Goal: Information Seeking & Learning: Learn about a topic

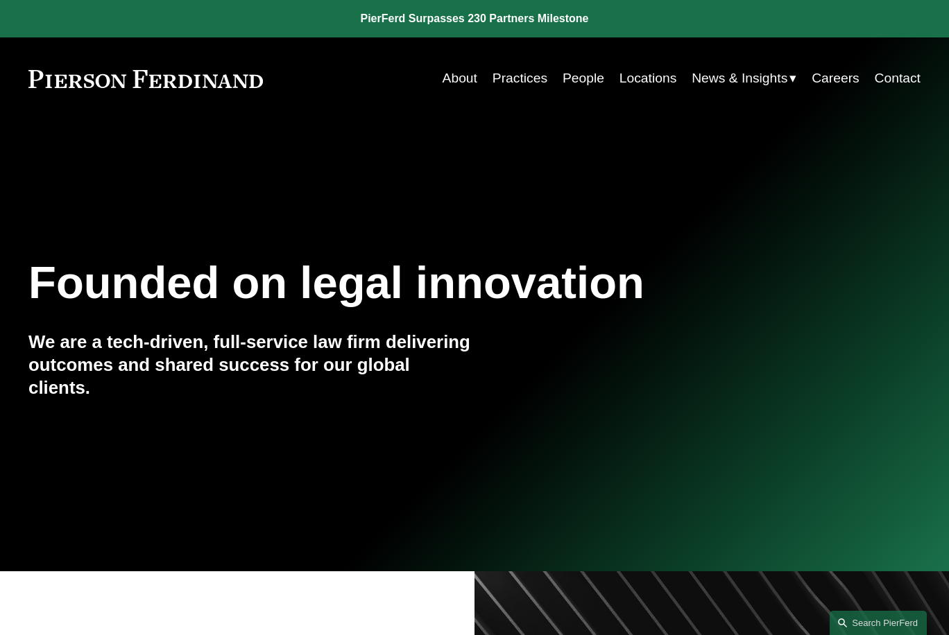
click at [0, 0] on span "Blogs" at bounding box center [0, 0] width 0 height 0
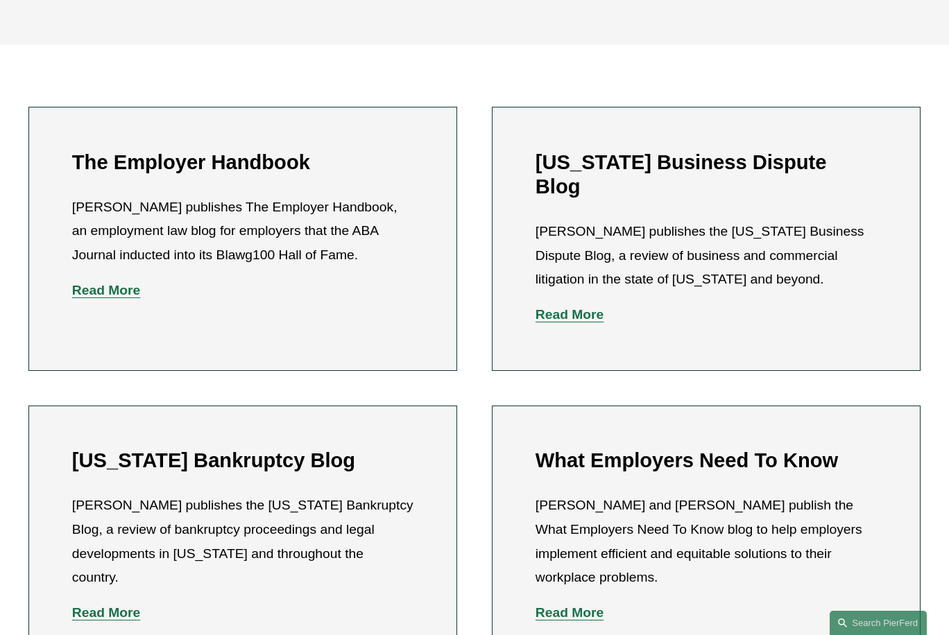
scroll to position [416, 0]
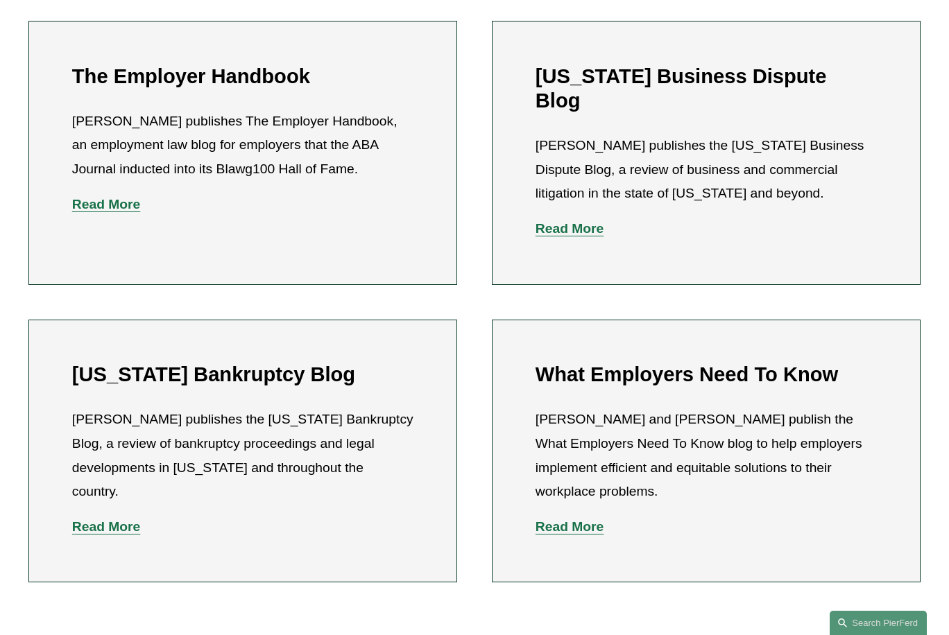
click at [588, 515] on p "Read More" at bounding box center [706, 527] width 341 height 24
click at [590, 520] on strong "Read More" at bounding box center [570, 527] width 69 height 15
click at [126, 209] on strong "Read More" at bounding box center [106, 204] width 69 height 15
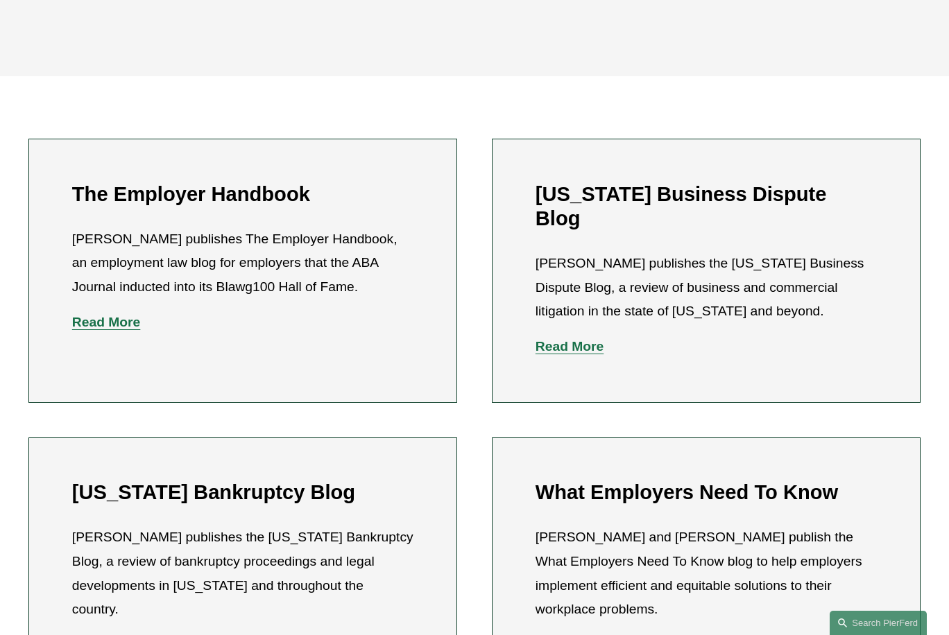
scroll to position [0, 0]
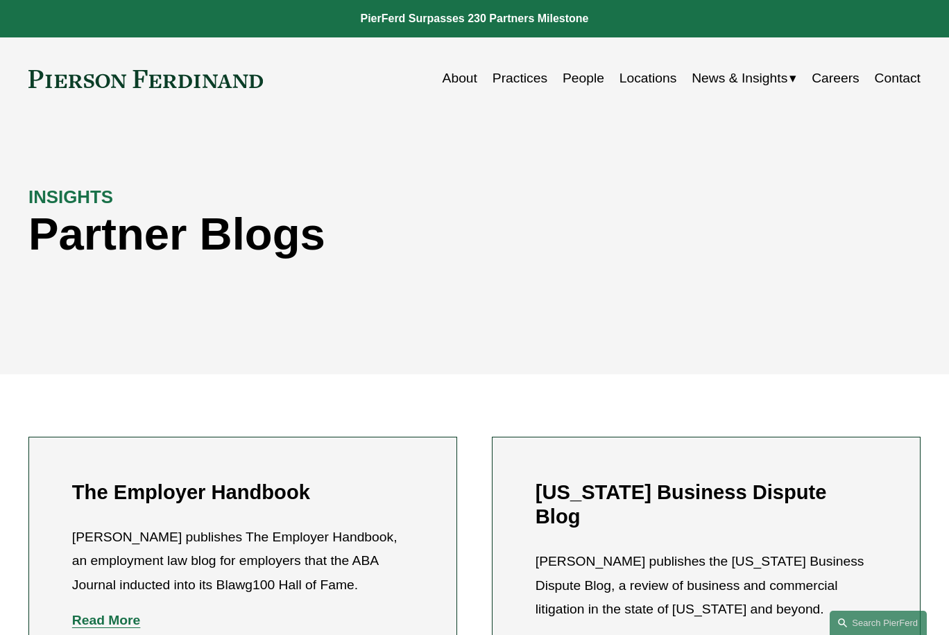
click at [0, 0] on span "Insights" at bounding box center [0, 0] width 0 height 0
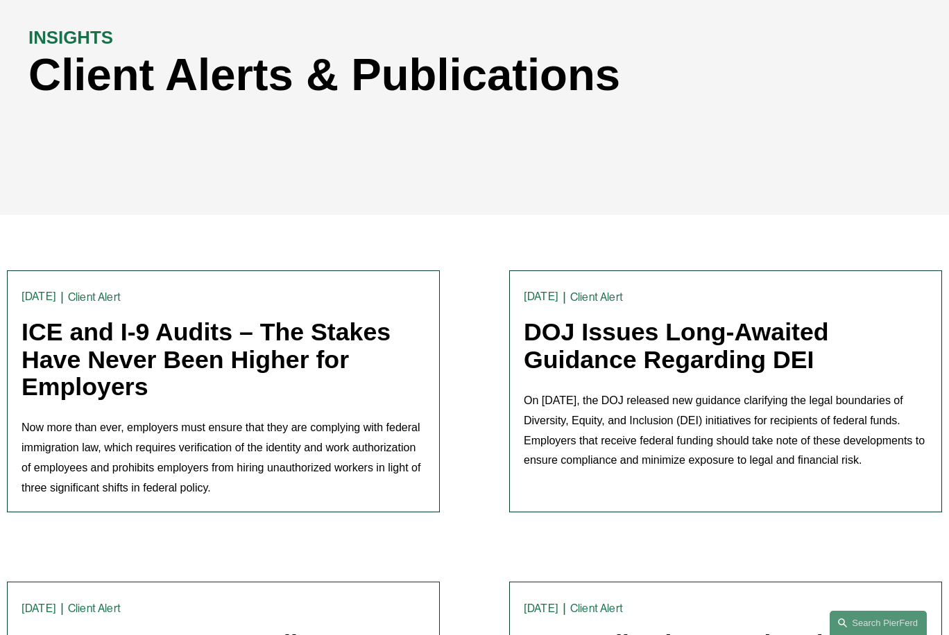
scroll to position [208, 0]
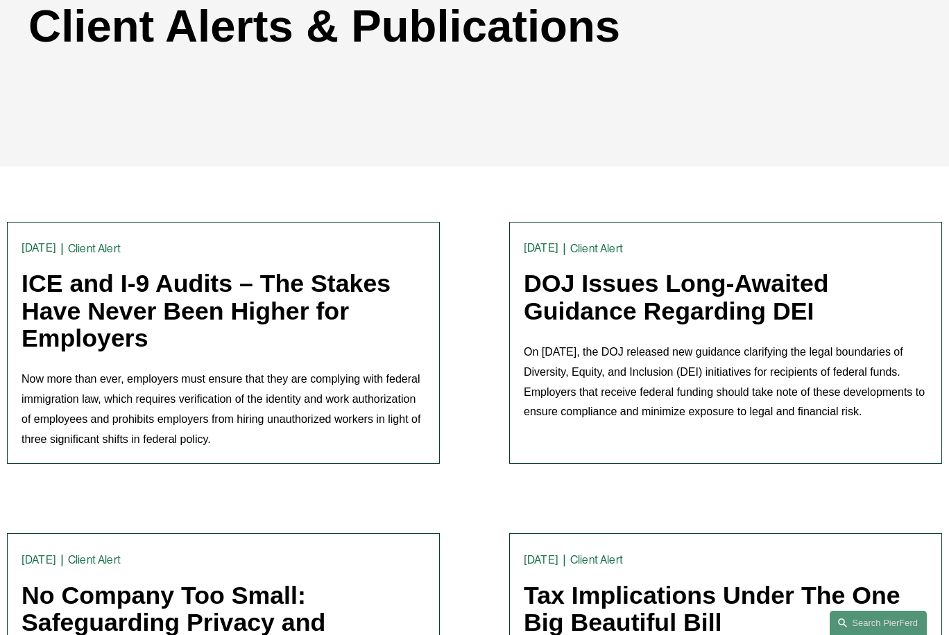
click at [244, 316] on link "ICE and I-9 Audits – The Stakes Have Never Been Higher for Employers" at bounding box center [206, 311] width 369 height 83
